Goal: Task Accomplishment & Management: Complete application form

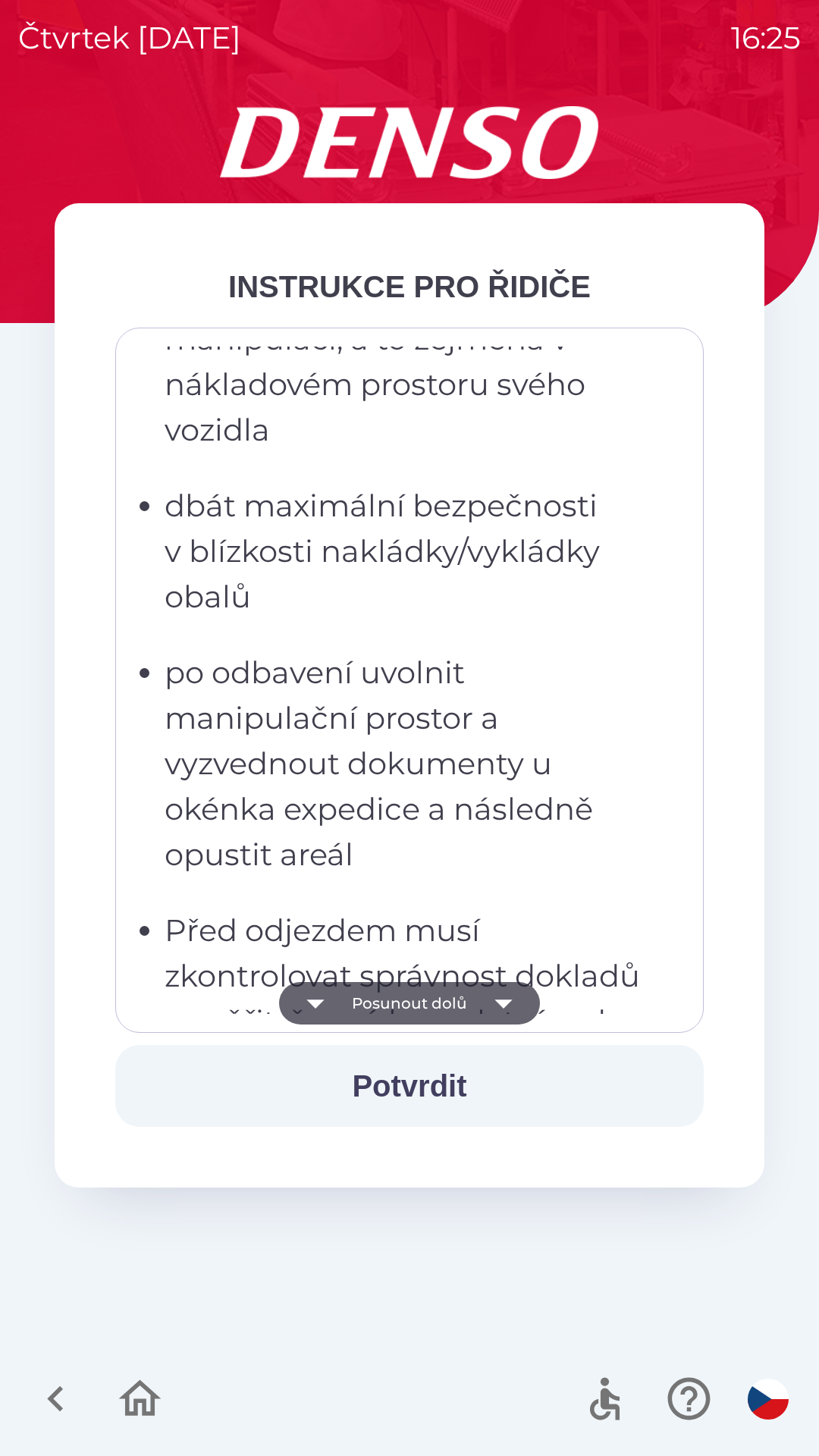
click at [445, 782] on p "po odbavení uvolnit manipulační prostor a vyzvednout dokumenty u okénka expedic…" at bounding box center [414, 763] width 498 height 227
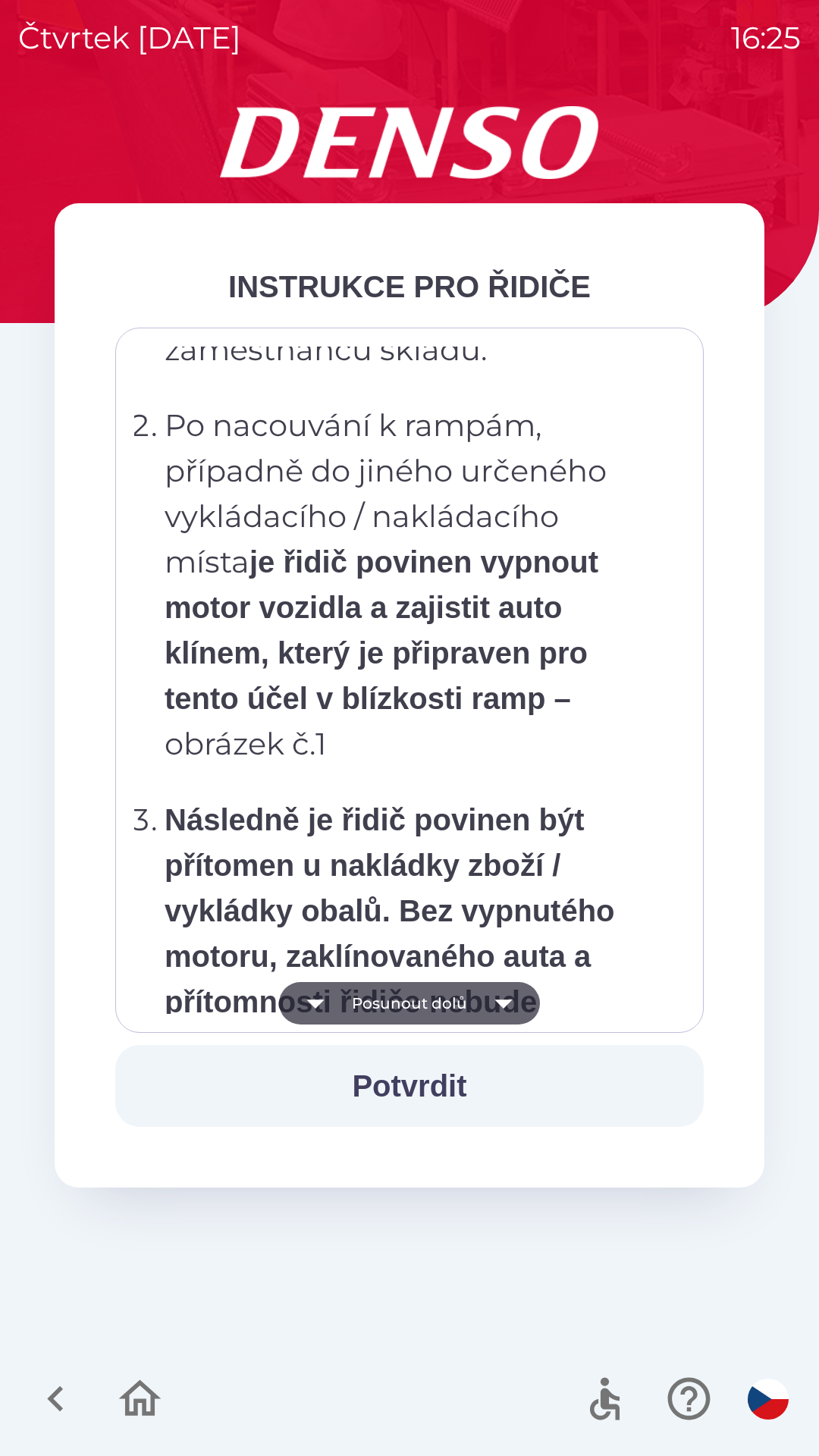
click at [466, 707] on strong "je řidič povinen vypnout motor vozidla a zajistit auto klínem, který je připrav…" at bounding box center [381, 630] width 433 height 170
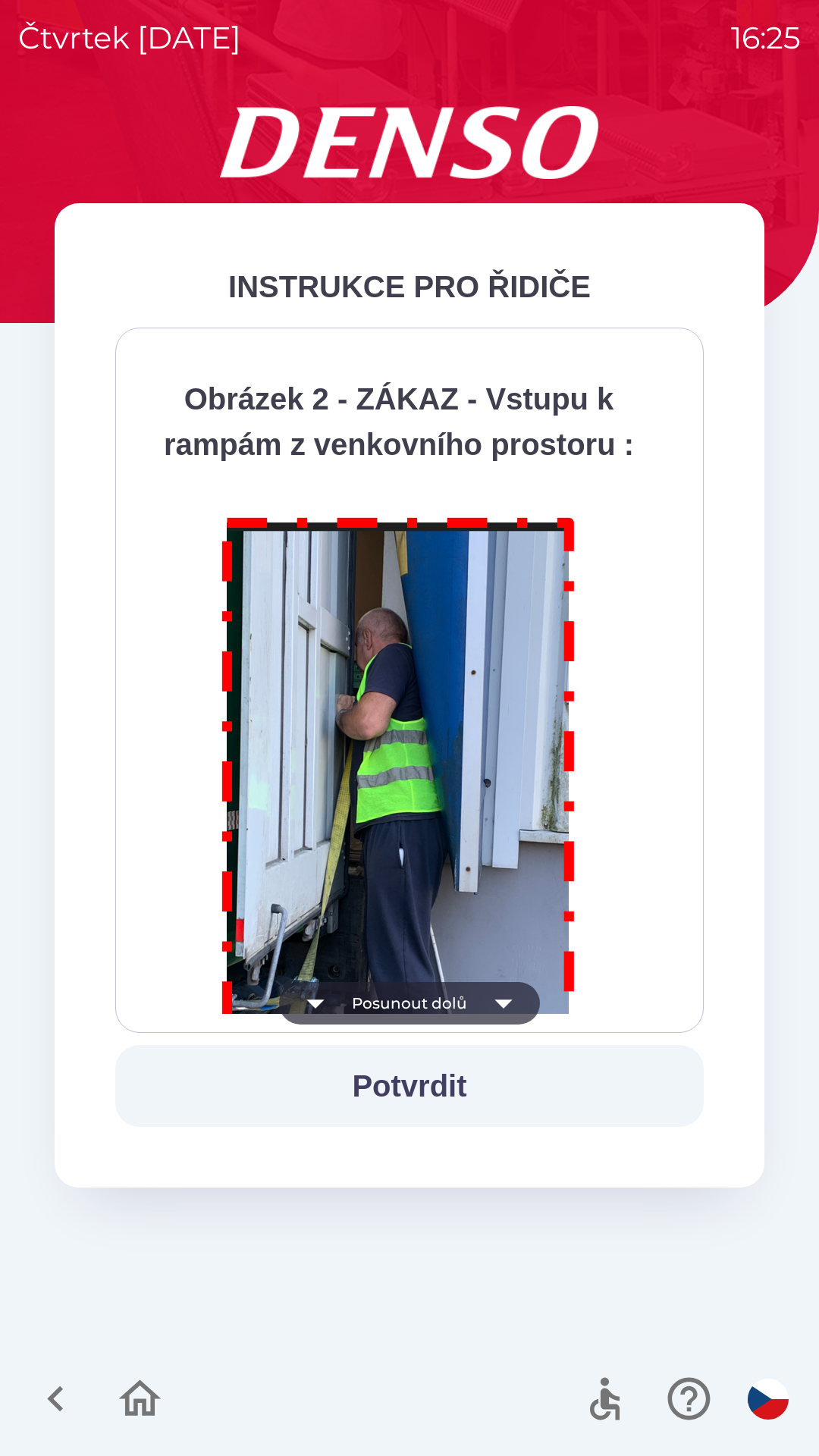
scroll to position [8523, 0]
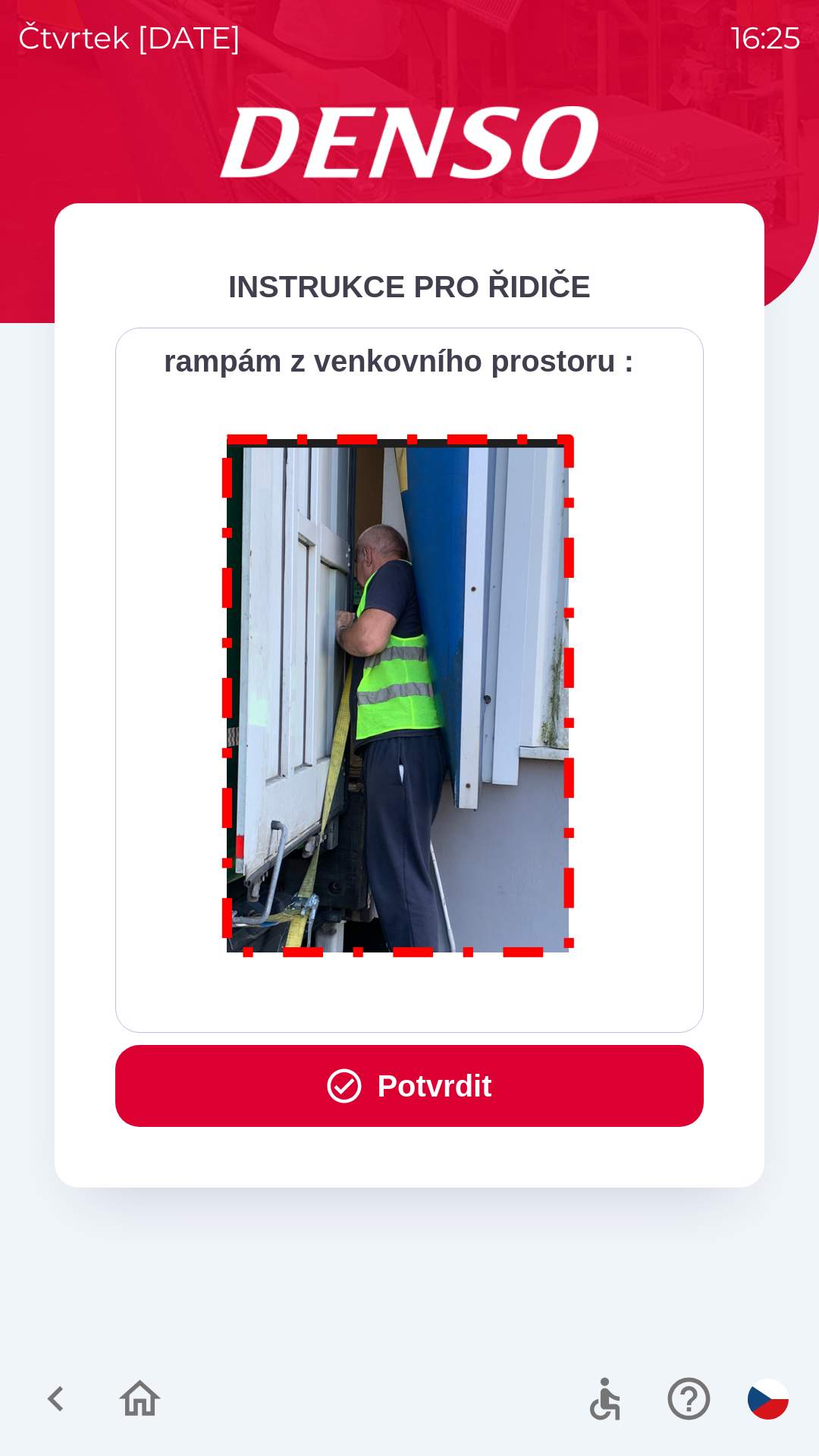
click at [453, 1080] on button "Potvrdit" at bounding box center [409, 1086] width 588 height 82
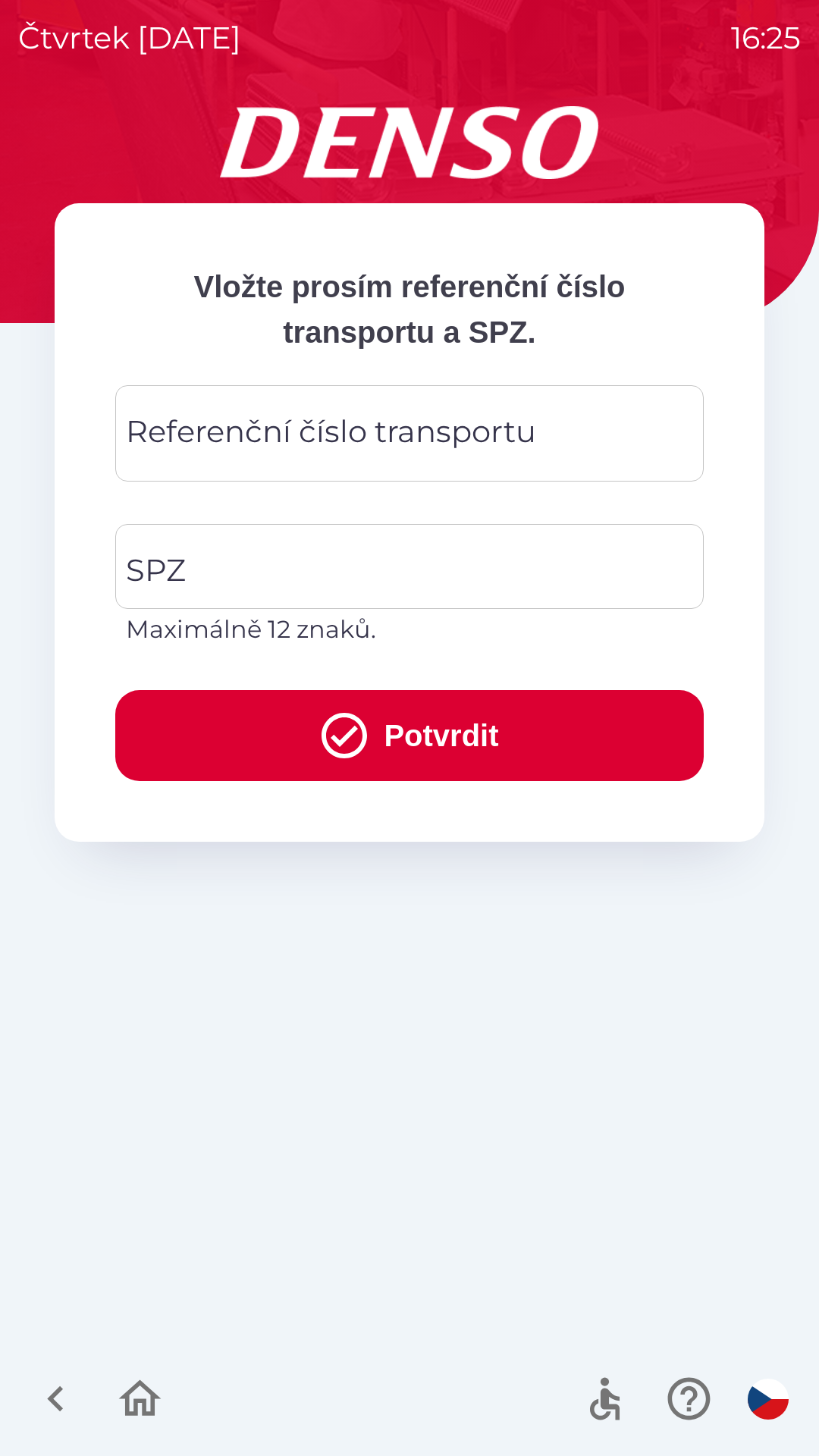
click at [375, 441] on div "Referenční číslo transportu Referenční číslo transportu" at bounding box center [409, 433] width 588 height 96
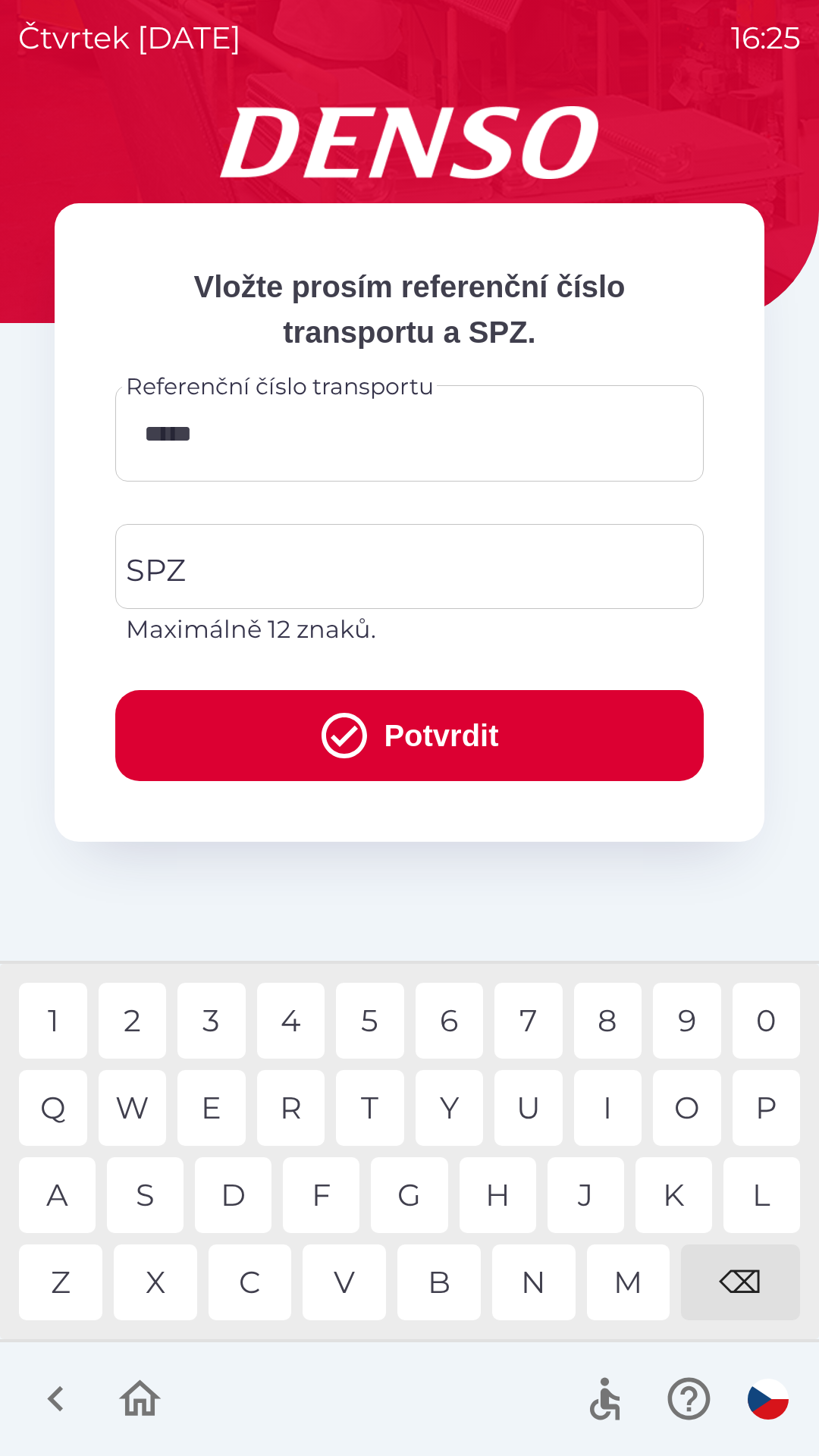
type input "******"
click at [266, 563] on input "SPZ" at bounding box center [398, 566] width 552 height 71
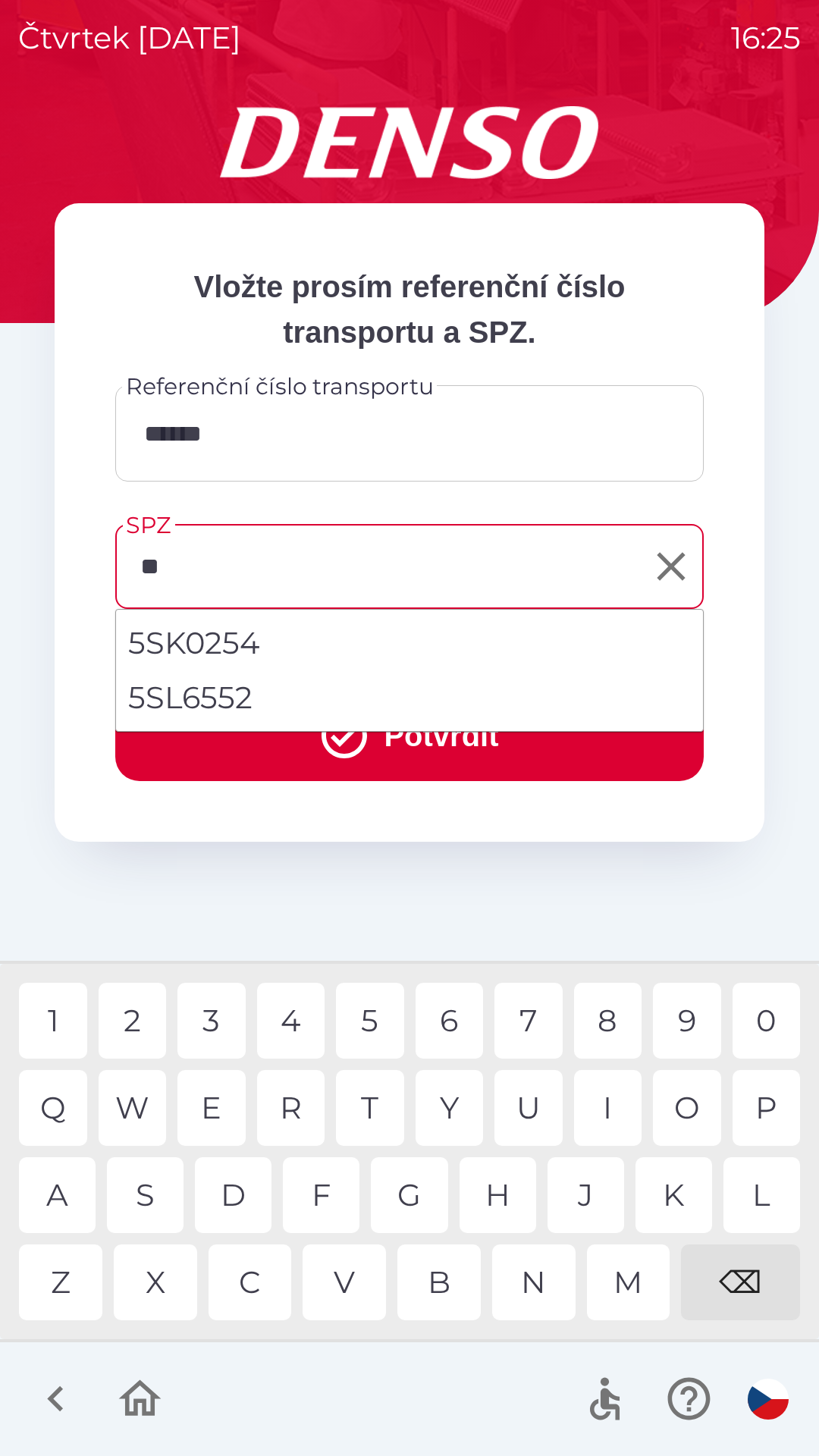
click at [153, 1196] on div "S" at bounding box center [145, 1194] width 76 height 76
click at [286, 697] on li "5SL6552" at bounding box center [409, 697] width 587 height 55
type input "*******"
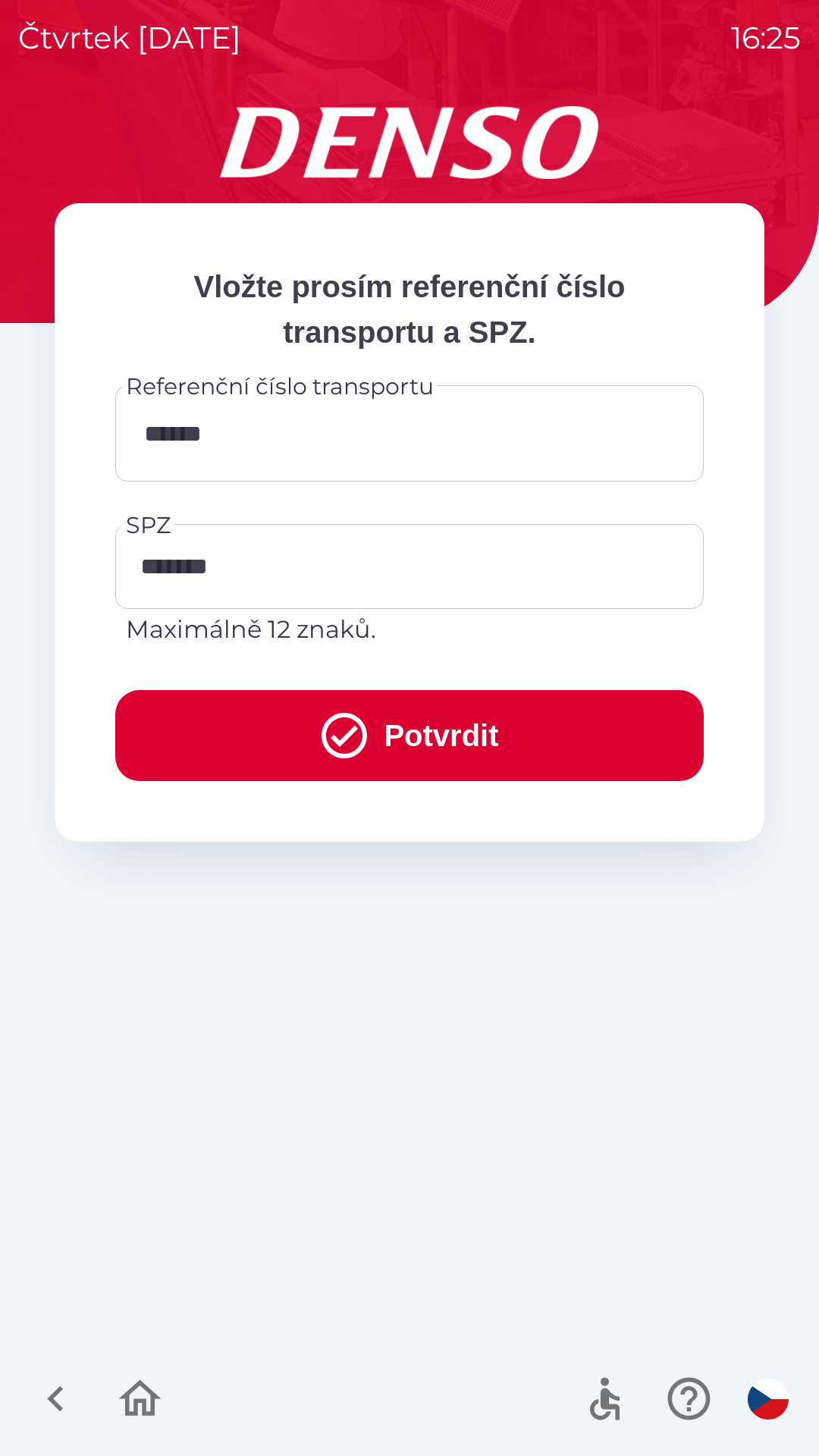
click at [307, 737] on button "Potvrdit" at bounding box center [409, 735] width 588 height 91
